Goal: Information Seeking & Learning: Learn about a topic

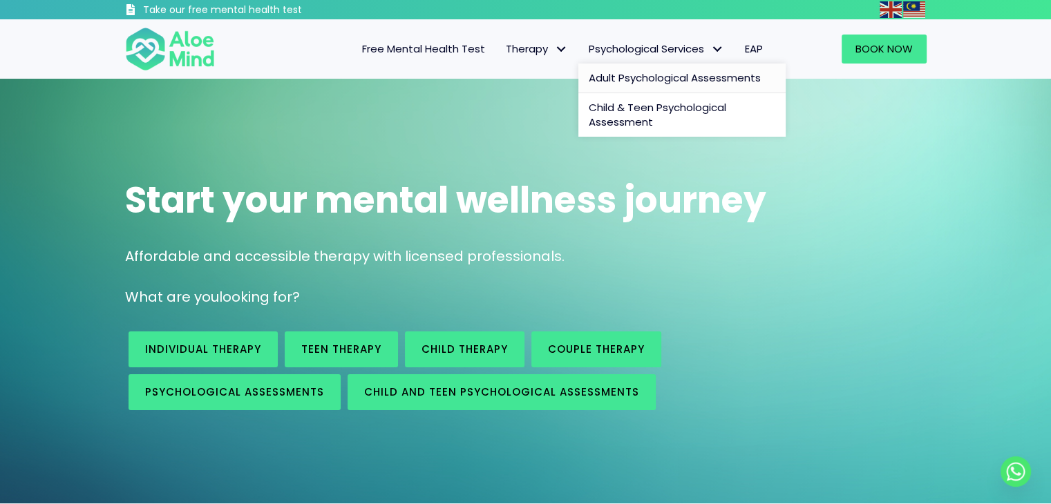
click at [610, 78] on span "Adult Psychological Assessments" at bounding box center [674, 77] width 172 height 15
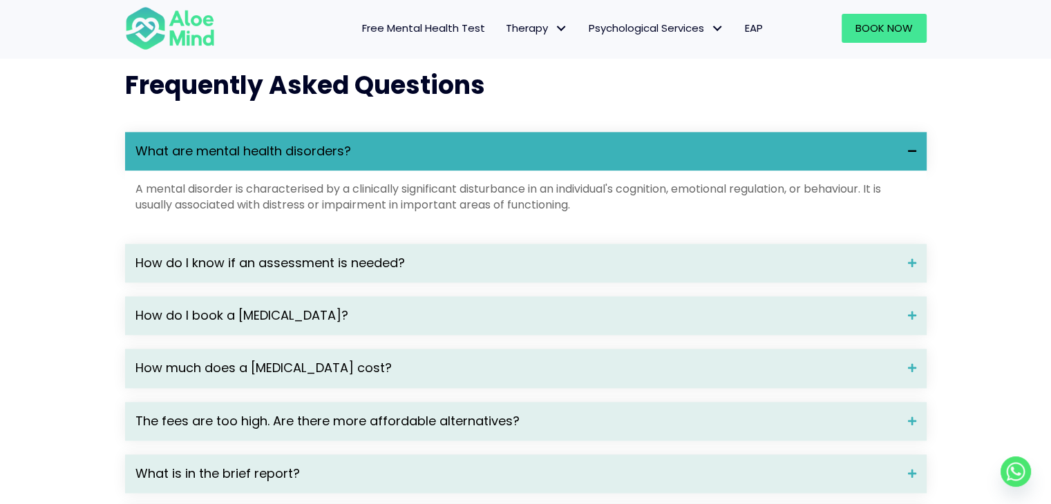
scroll to position [1796, 0]
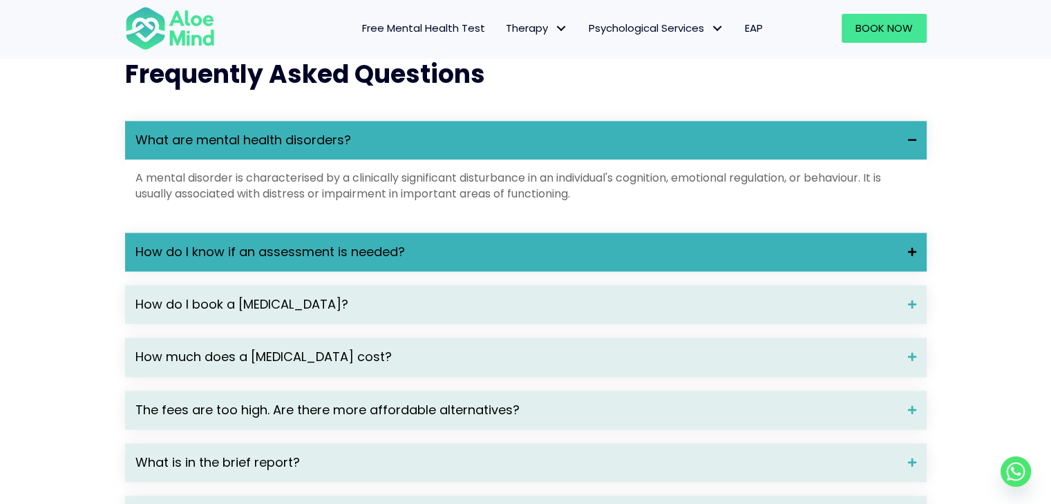
click at [769, 261] on span "How do I know if an assessment is needed?" at bounding box center [516, 252] width 762 height 18
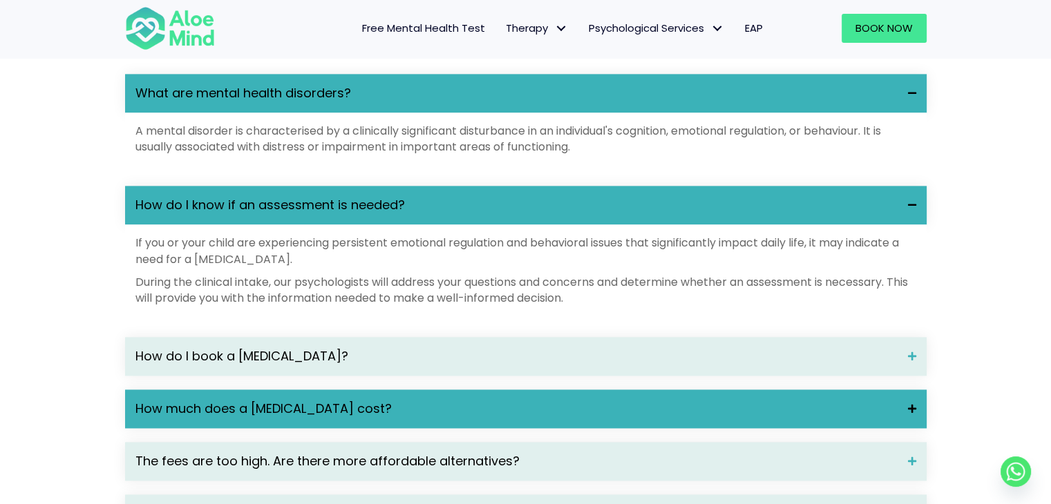
scroll to position [1934, 0]
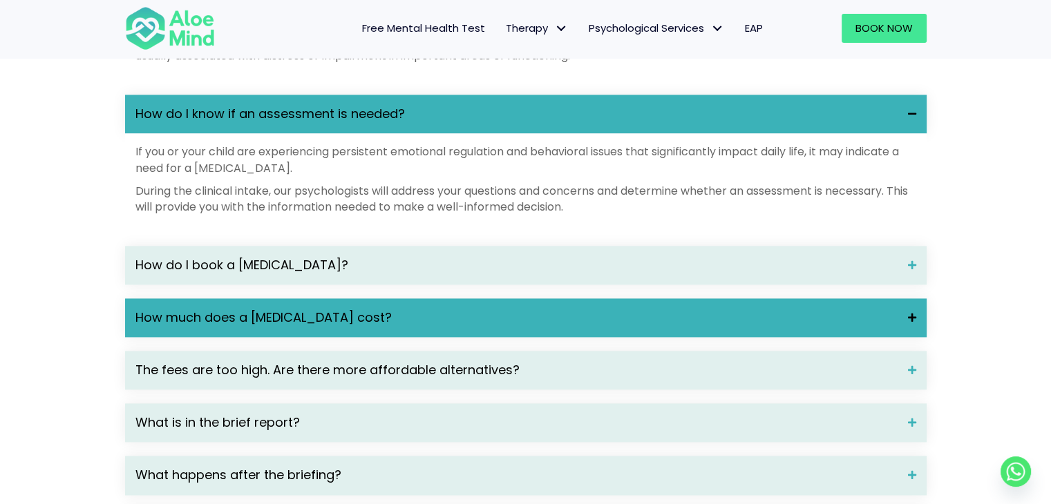
click at [478, 337] on div "How much does a psychological assessment cost?" at bounding box center [525, 317] width 801 height 39
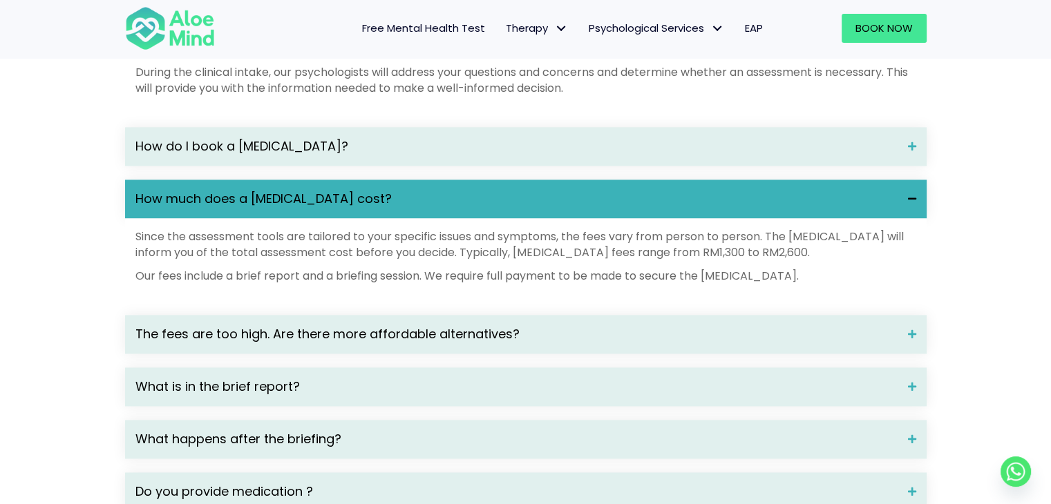
scroll to position [2072, 0]
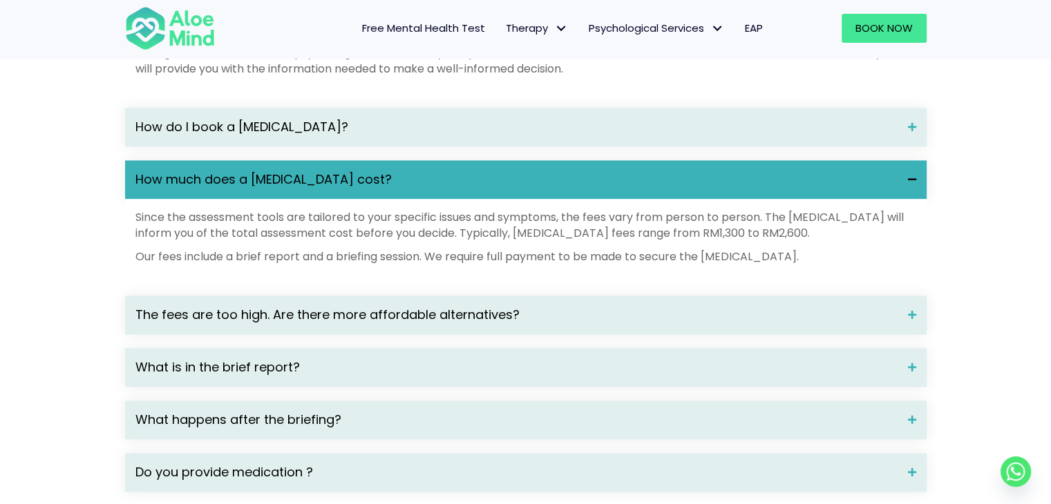
click at [478, 334] on div "The fees are too high. Are there more affordable alternatives?" at bounding box center [525, 315] width 801 height 39
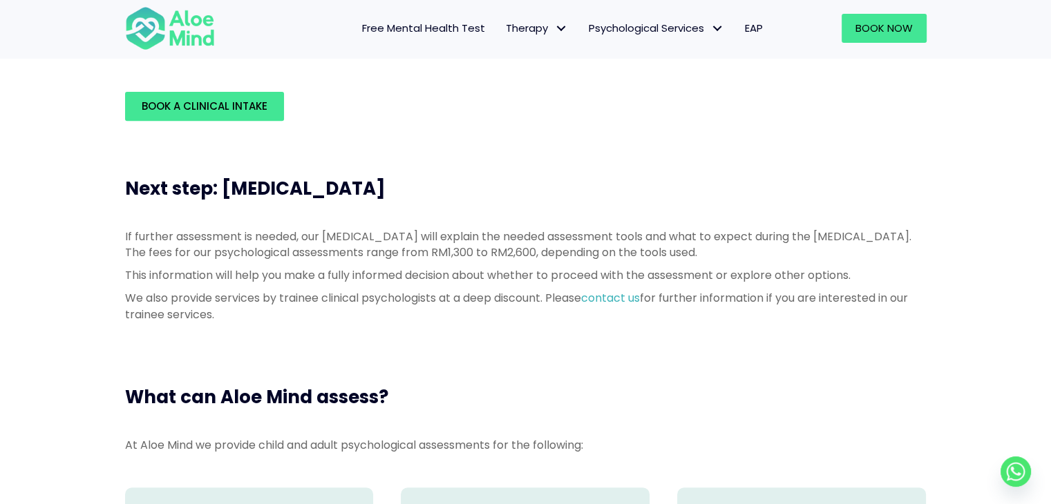
scroll to position [0, 0]
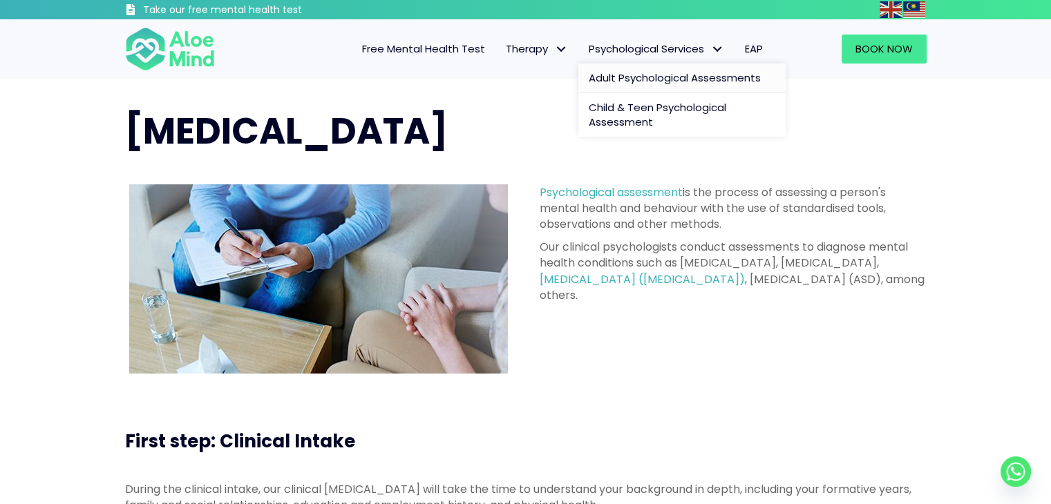
click at [666, 86] on link "Adult Psychological Assessments" at bounding box center [681, 79] width 207 height 30
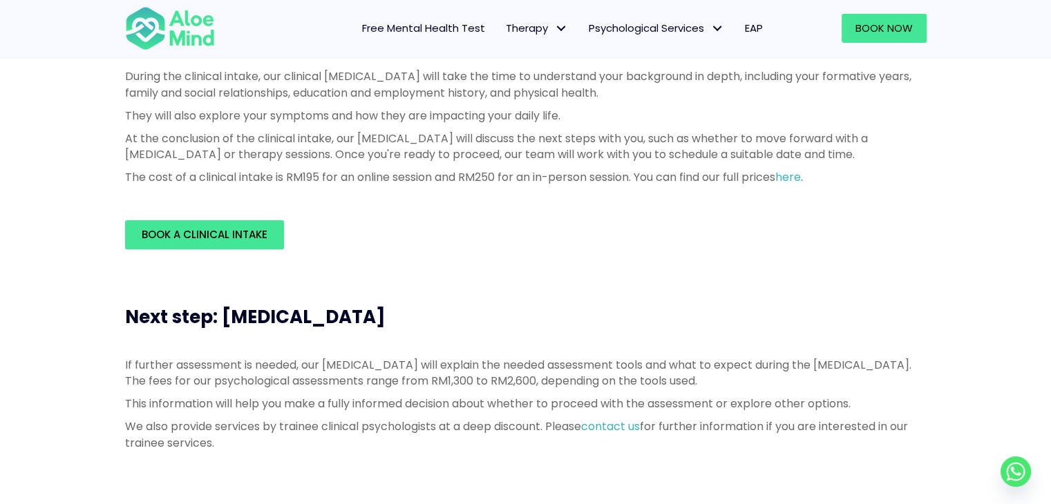
scroll to position [553, 0]
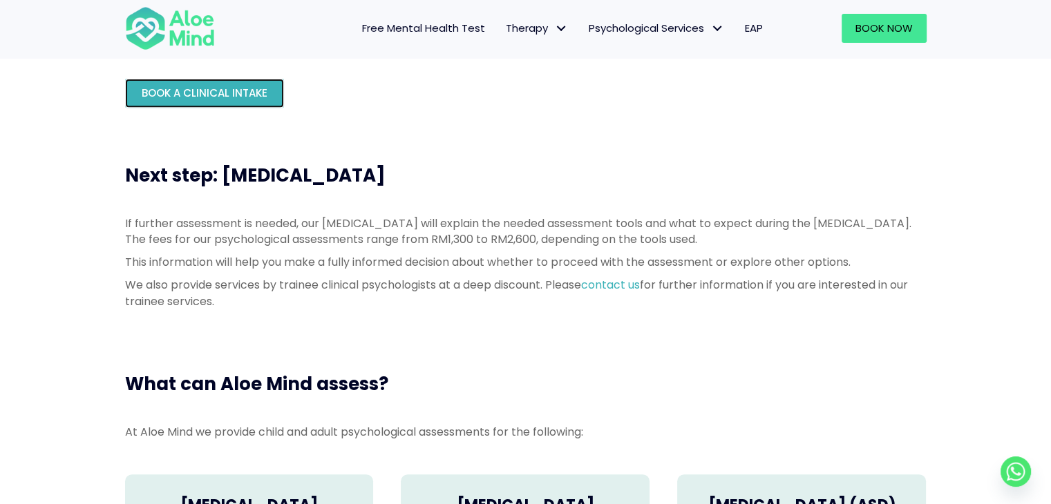
click at [247, 88] on span "Book a Clinical Intake" at bounding box center [205, 93] width 126 height 15
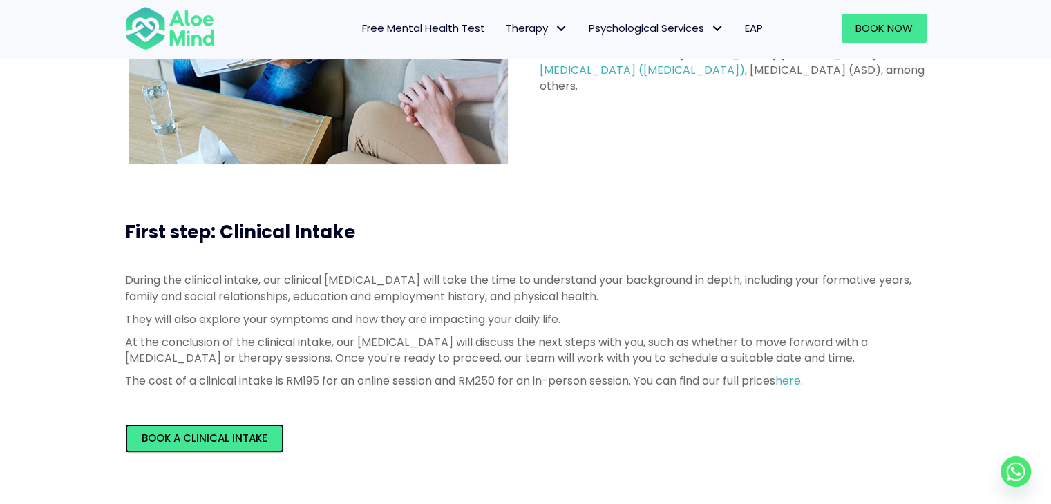
scroll to position [0, 0]
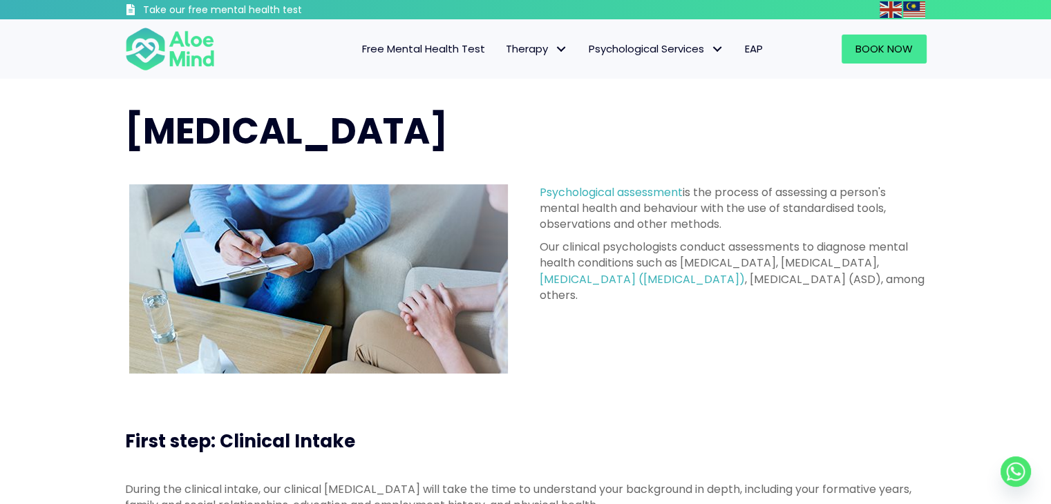
click at [445, 57] on link "Free Mental Health Test" at bounding box center [424, 49] width 144 height 29
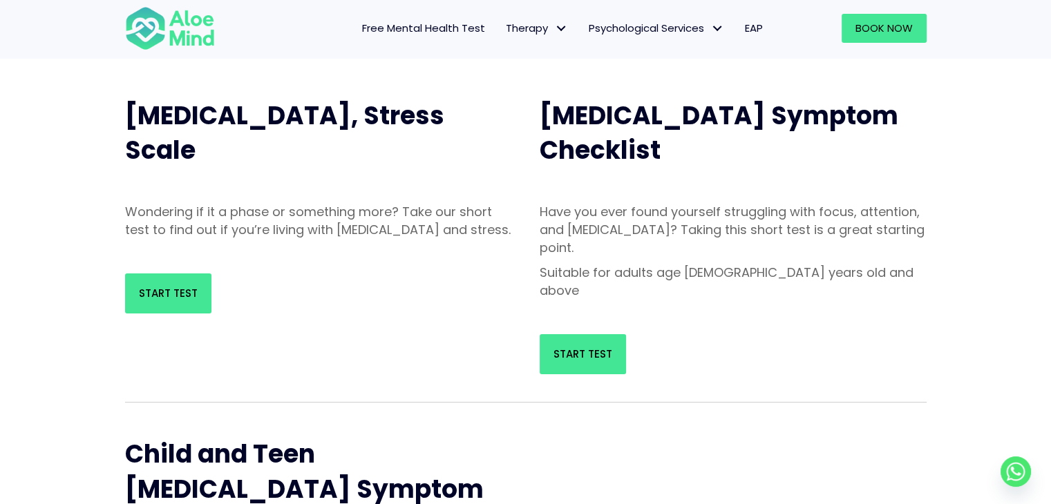
scroll to position [138, 0]
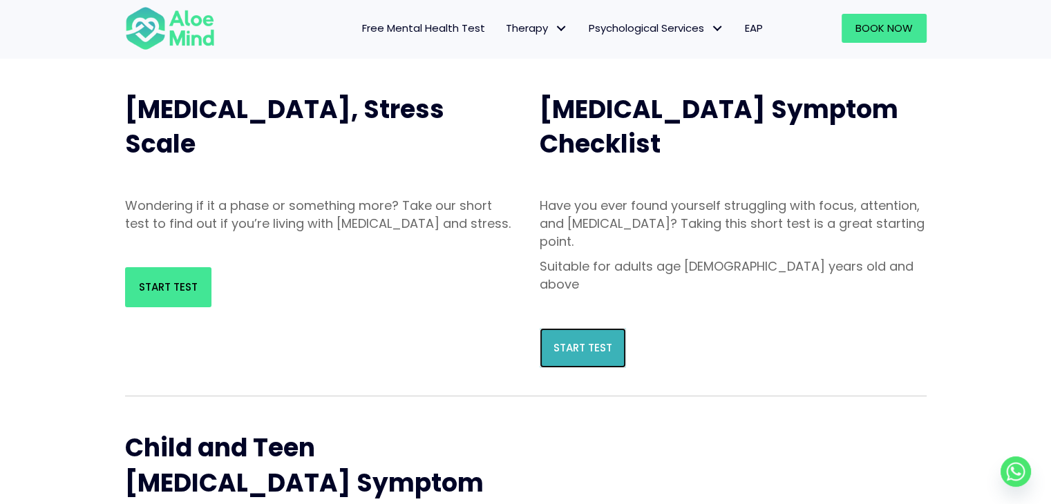
click at [548, 328] on link "Start Test" at bounding box center [582, 348] width 86 height 40
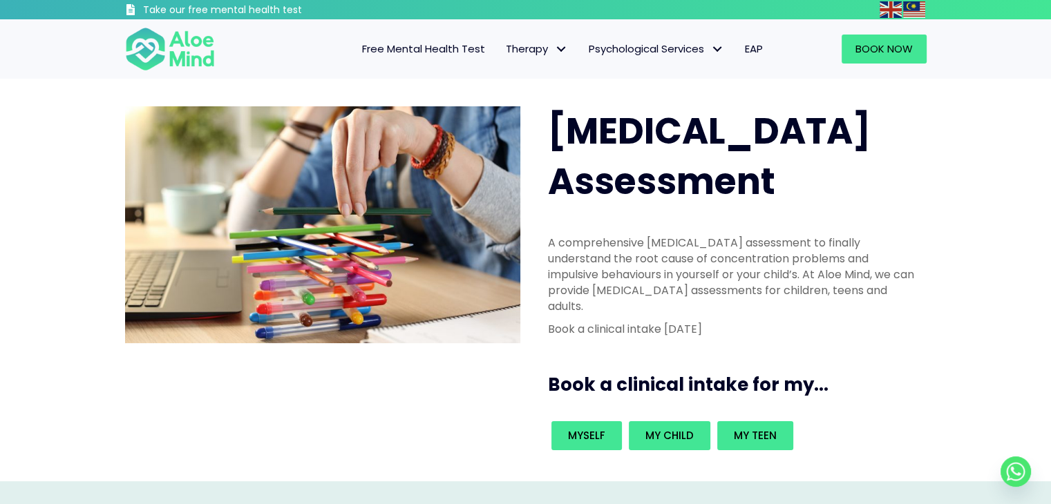
click at [600, 404] on div "Myself My child My teen" at bounding box center [733, 436] width 398 height 64
click at [602, 418] on div "Myself" at bounding box center [586, 436] width 77 height 36
click at [602, 428] on span "Myself" at bounding box center [586, 435] width 37 height 15
